Goal: Transaction & Acquisition: Purchase product/service

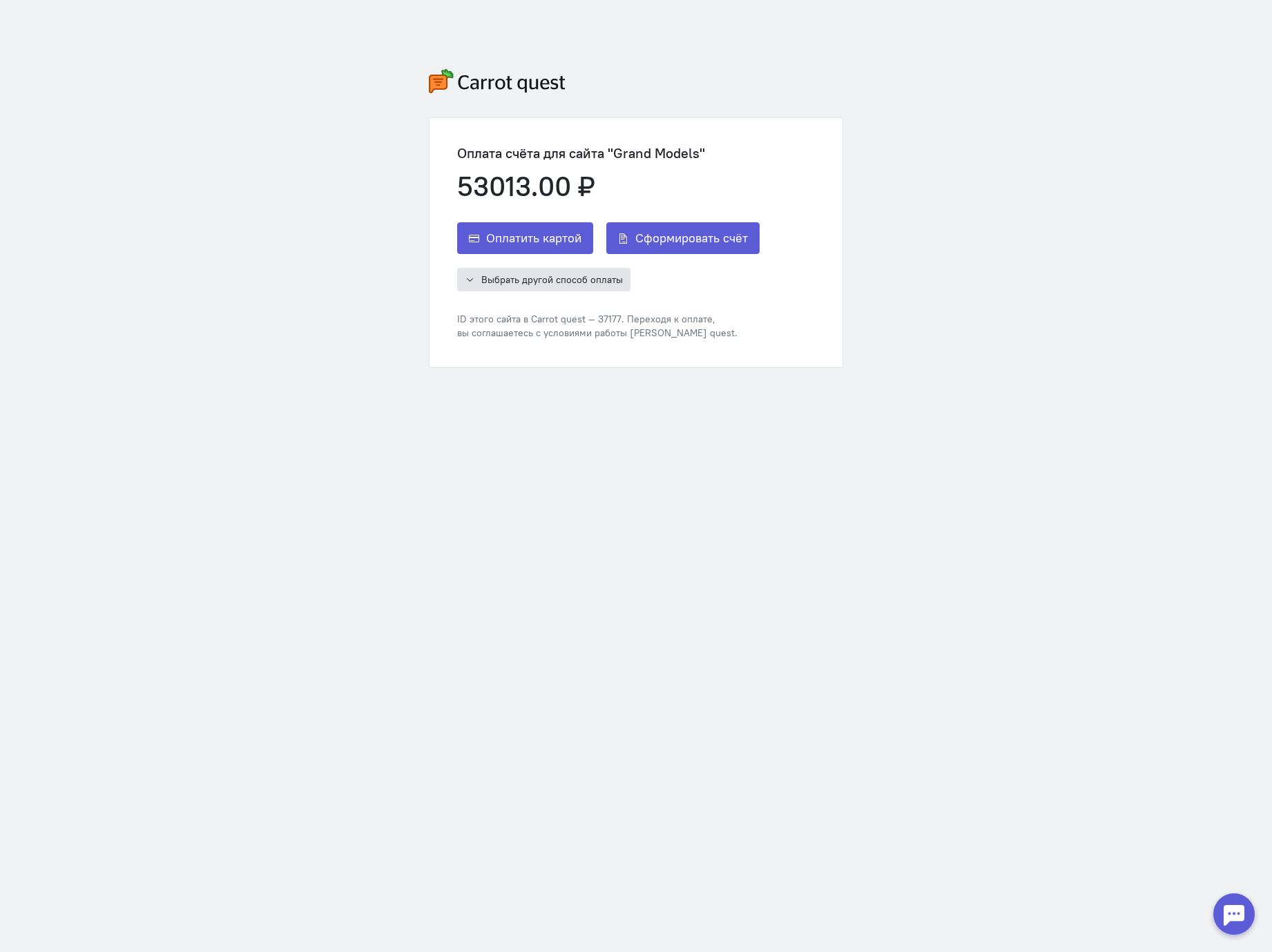
click at [520, 283] on span "Выбрать другой способ оплаты" at bounding box center [552, 279] width 141 height 12
click at [538, 235] on span "Оплатить картой" at bounding box center [533, 238] width 95 height 17
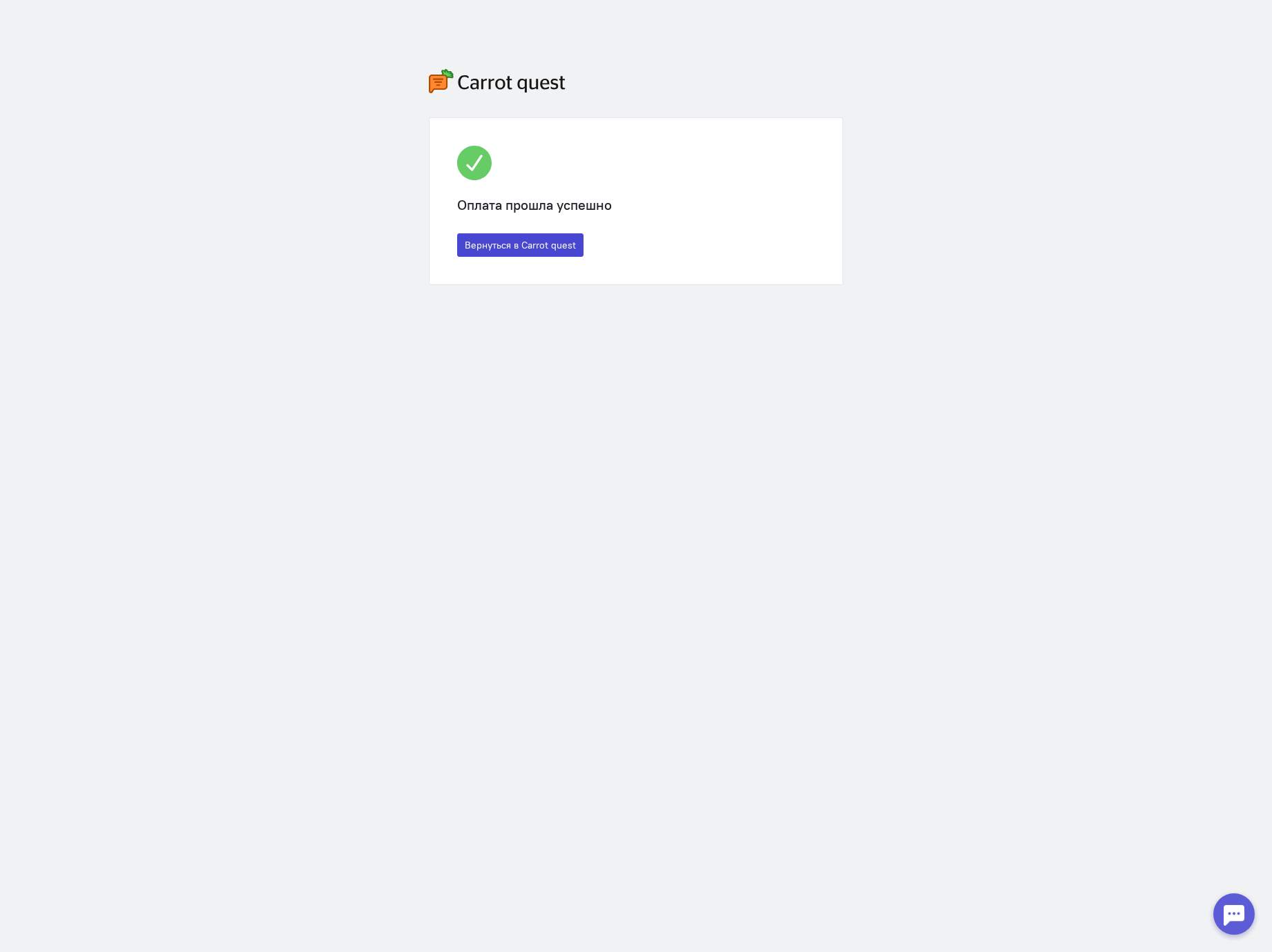
click at [497, 248] on button "Вернуться в Carrot quest" at bounding box center [519, 244] width 126 height 23
